Goal: Understand process/instructions

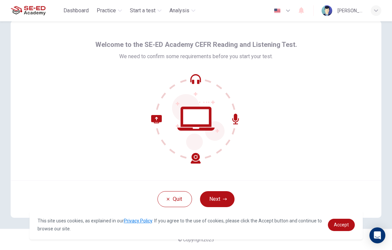
scroll to position [14, 0]
click at [225, 197] on icon "button" at bounding box center [225, 199] width 4 height 4
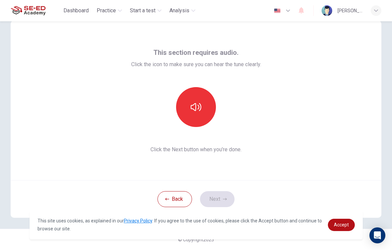
click at [198, 109] on icon "button" at bounding box center [196, 107] width 11 height 11
click at [205, 108] on button "button" at bounding box center [196, 107] width 40 height 40
click at [186, 109] on button "button" at bounding box center [196, 107] width 40 height 40
click at [203, 111] on button "button" at bounding box center [196, 107] width 40 height 40
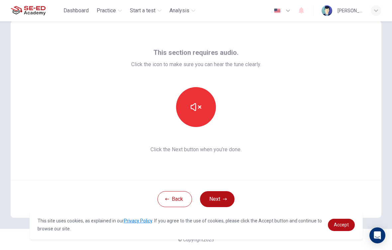
click at [202, 111] on button "button" at bounding box center [196, 107] width 40 height 40
click at [226, 198] on icon "button" at bounding box center [225, 199] width 4 height 4
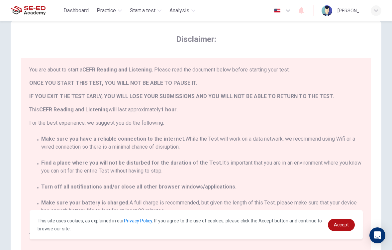
scroll to position [0, 0]
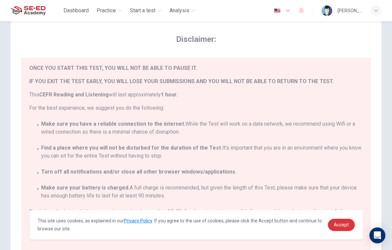
click at [342, 227] on link "Accept" at bounding box center [341, 224] width 27 height 12
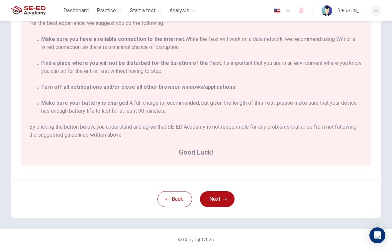
scroll to position [14, 0]
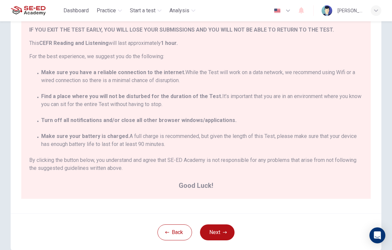
click at [225, 230] on icon "button" at bounding box center [225, 232] width 4 height 4
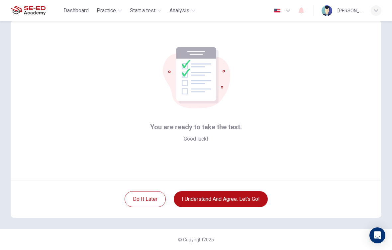
click at [254, 196] on button "I understand and agree. Let’s go!" at bounding box center [221, 199] width 94 height 16
click at [250, 202] on button "I understand and agree. Let’s go!" at bounding box center [221, 199] width 94 height 16
